Goal: Communication & Community: Answer question/provide support

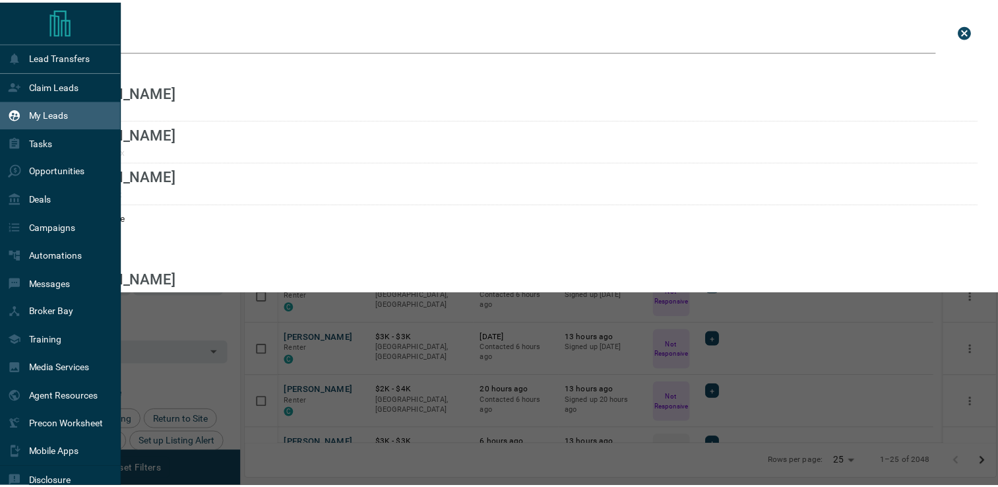
scroll to position [359, 749]
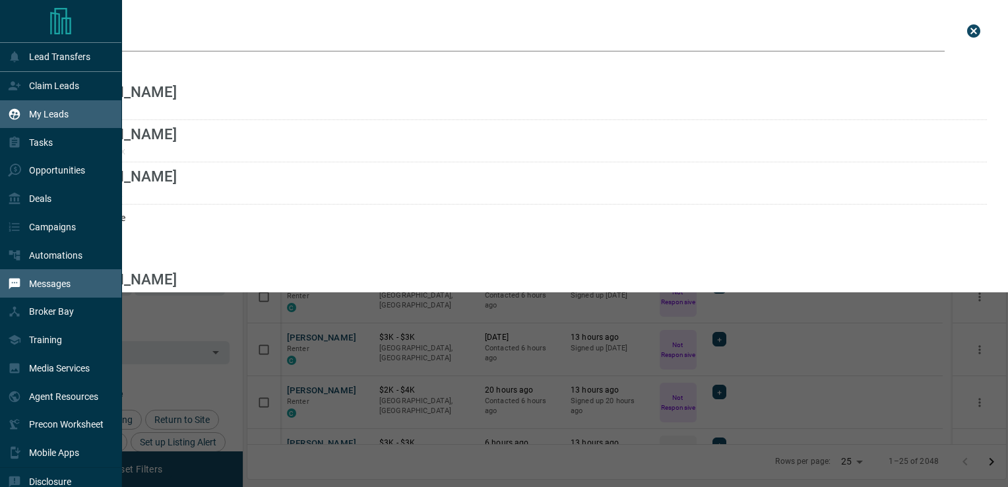
click at [53, 284] on p "Messages" at bounding box center [50, 283] width 42 height 11
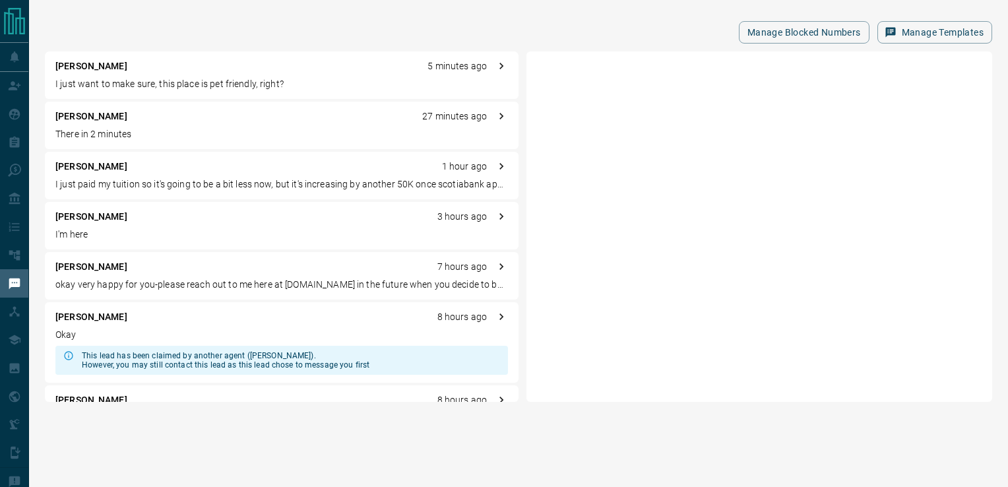
click at [192, 85] on p "I just want to make sure, this place is pet friendly, right?" at bounding box center [281, 84] width 453 height 14
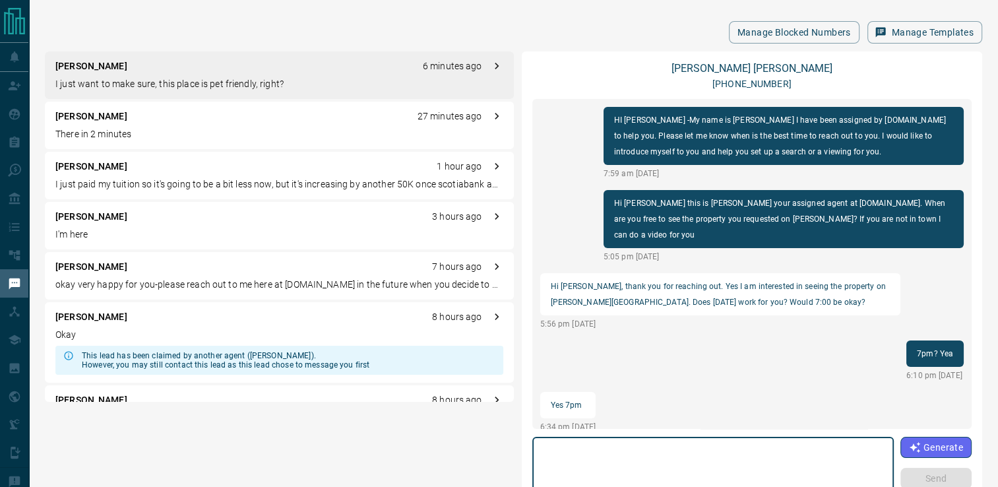
scroll to position [47, 0]
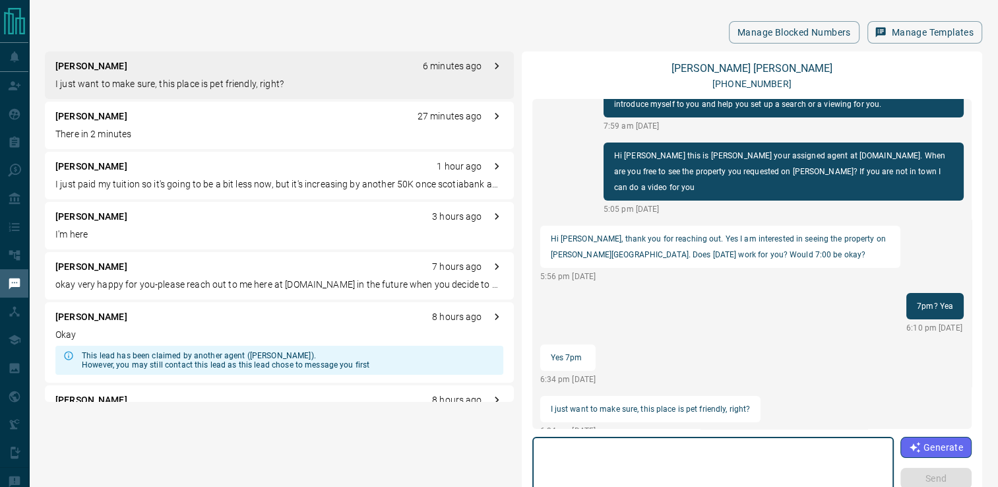
click at [705, 453] on textarea at bounding box center [713, 471] width 343 height 56
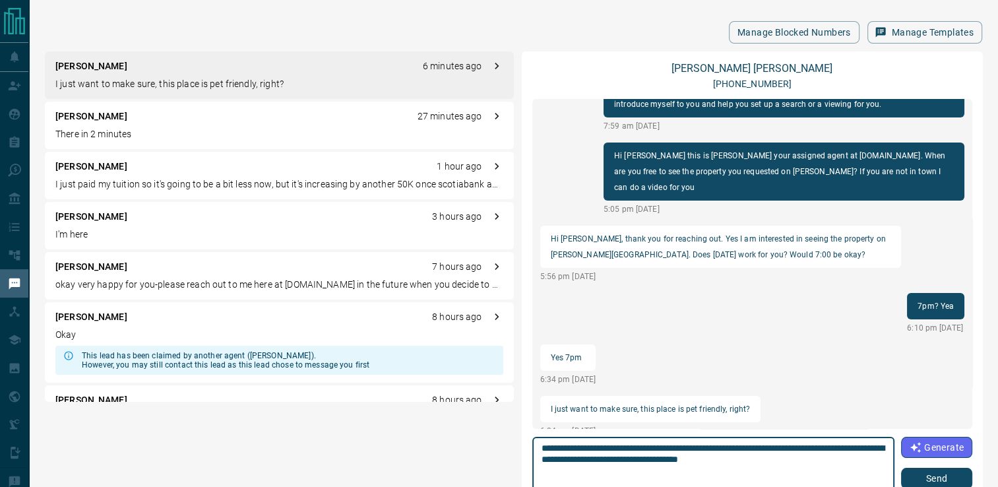
type textarea "**********"
click at [921, 486] on button "Send" at bounding box center [936, 478] width 71 height 21
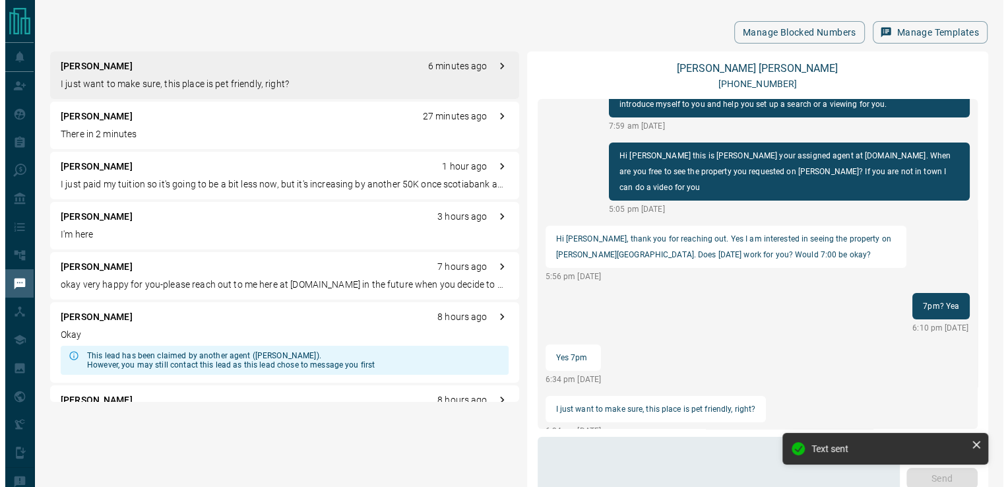
scroll to position [115, 0]
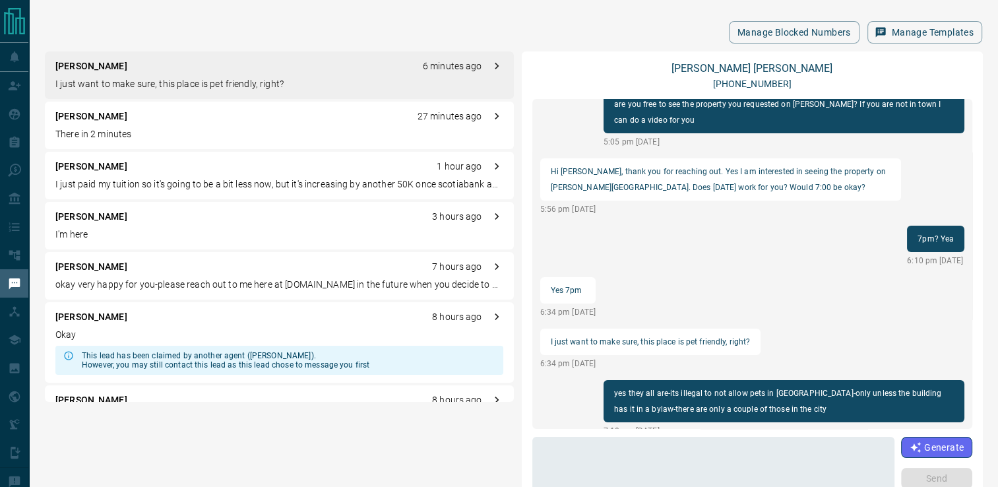
click at [622, 4] on div "Manage Blocked Numbers Manage Templates [PERSON_NAME] 6 minutes ago I just want…" at bounding box center [513, 297] width 969 height 594
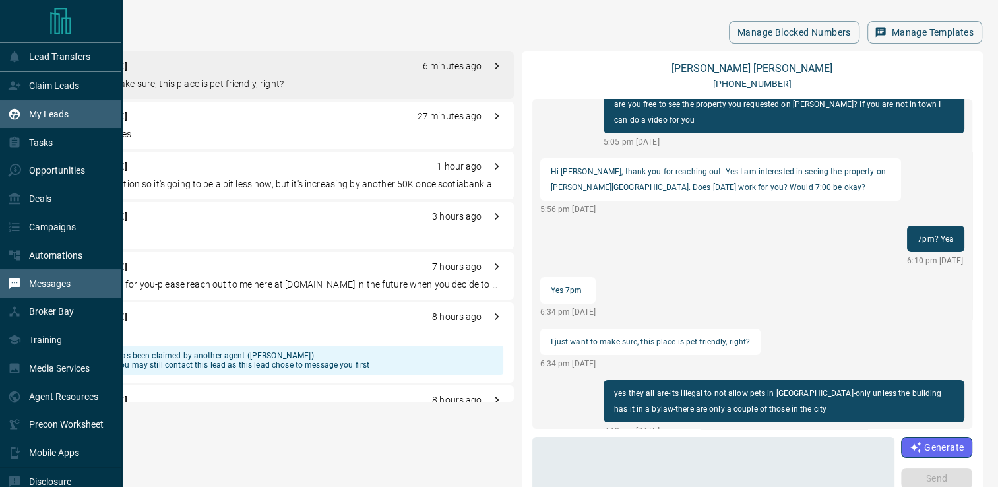
click at [32, 115] on p "My Leads" at bounding box center [49, 114] width 40 height 11
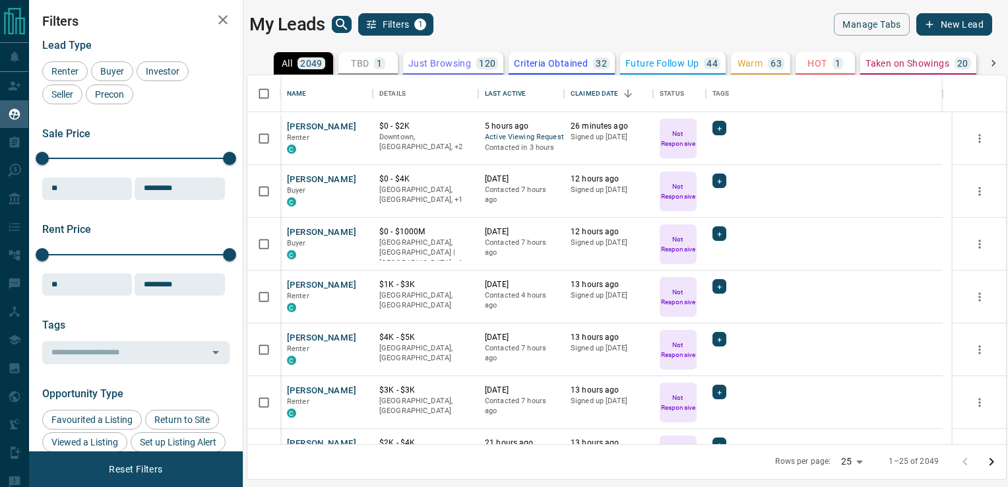
scroll to position [359, 749]
click at [340, 24] on icon "search button" at bounding box center [342, 24] width 16 height 16
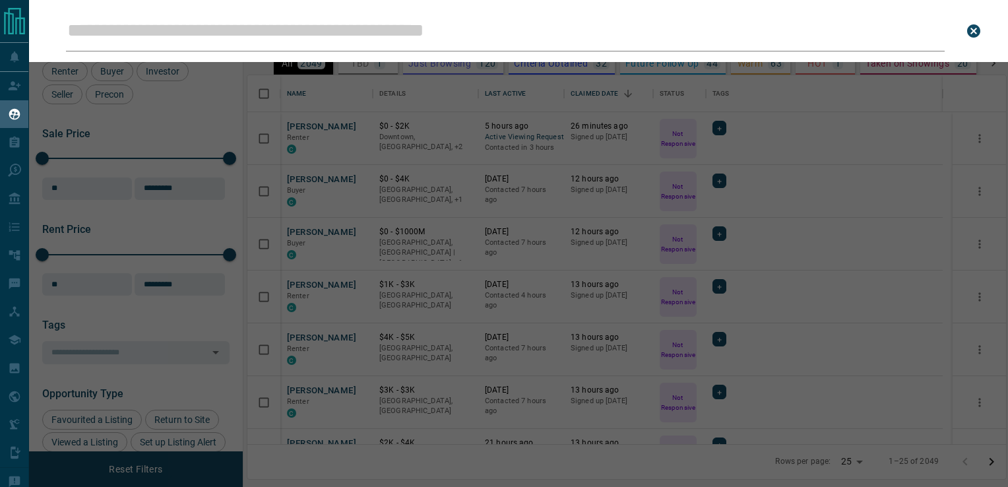
click at [356, 32] on input "Leads Search Bar" at bounding box center [505, 31] width 879 height 41
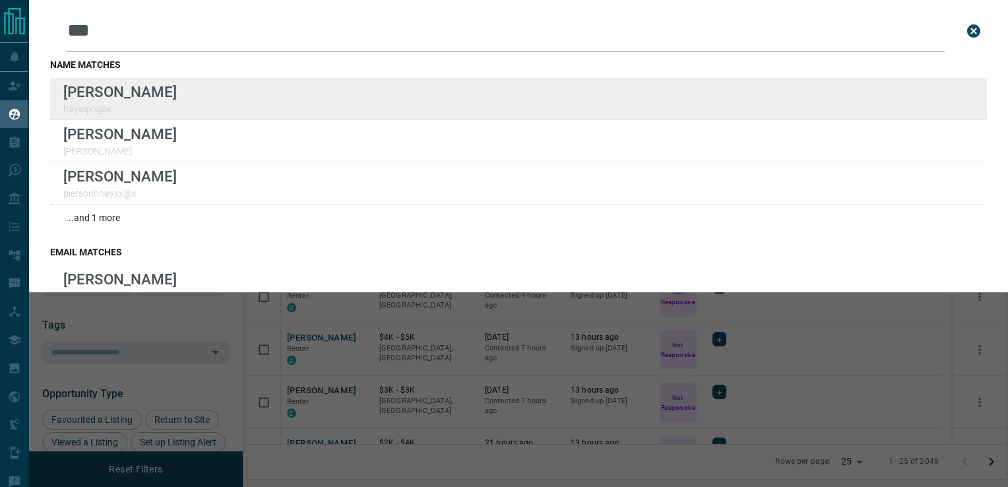
type input "***"
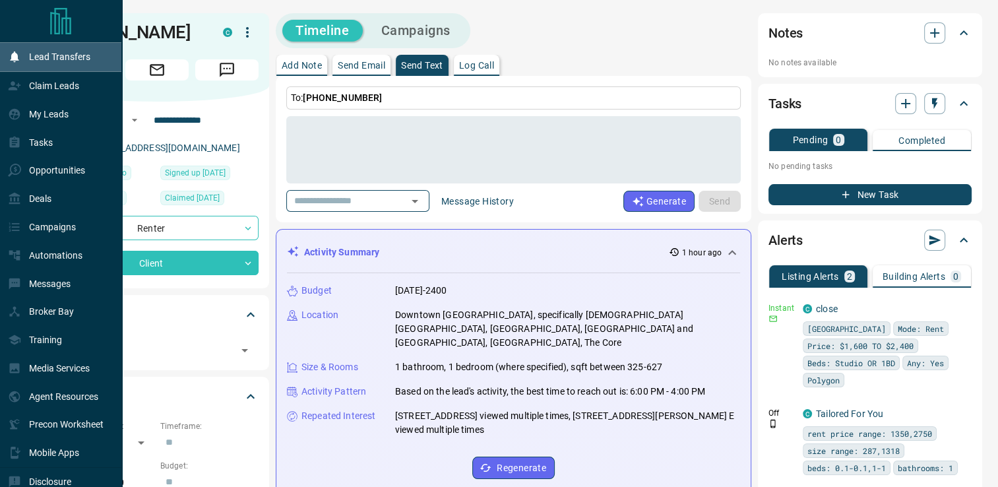
click at [55, 61] on p "Lead Transfers" at bounding box center [59, 56] width 61 height 11
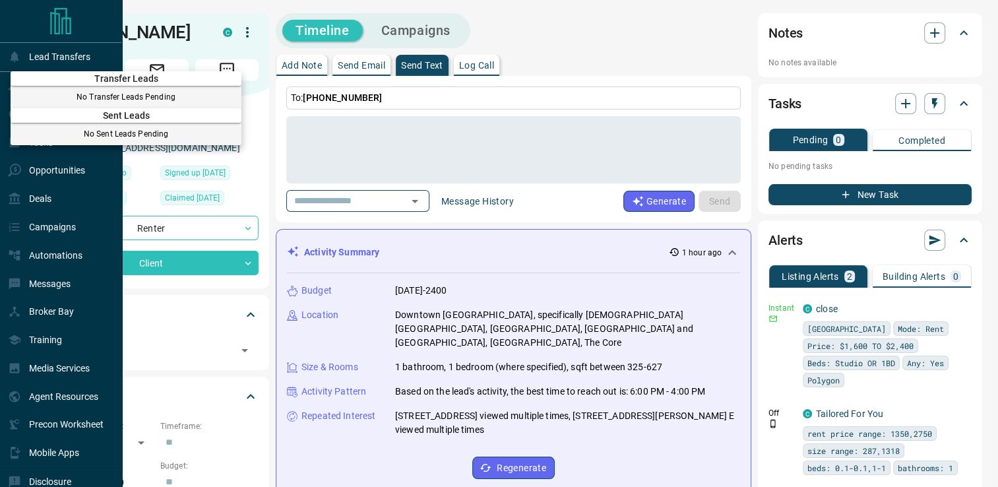
click at [93, 82] on span "Transfer Leads" at bounding box center [126, 78] width 231 height 11
